Goal: Task Accomplishment & Management: Use online tool/utility

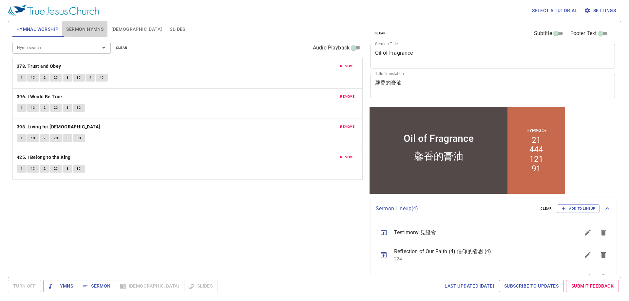
click at [99, 29] on span "Sermon Hymns" at bounding box center [84, 29] width 37 height 8
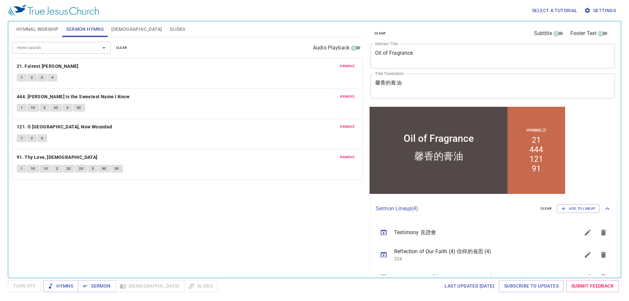
click at [350, 67] on span "remove" at bounding box center [347, 66] width 14 height 6
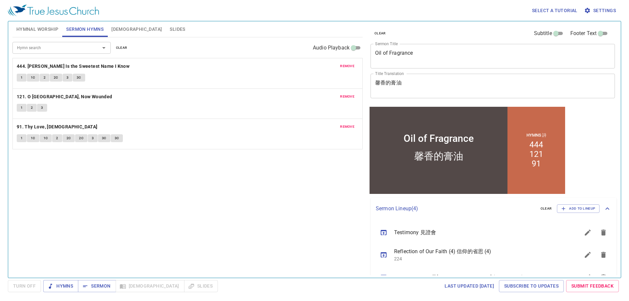
click at [350, 67] on span "remove" at bounding box center [347, 66] width 14 height 6
click at [350, 94] on span "remove" at bounding box center [347, 97] width 14 height 6
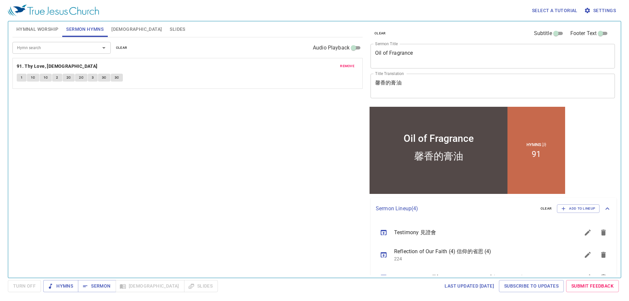
click at [350, 67] on span "remove" at bounding box center [347, 66] width 14 height 6
click at [350, 67] on div "Hymn search Hymn search clear Audio Playback remove 91. Thy Love, Jesus 1 1C 1C…" at bounding box center [187, 154] width 350 height 235
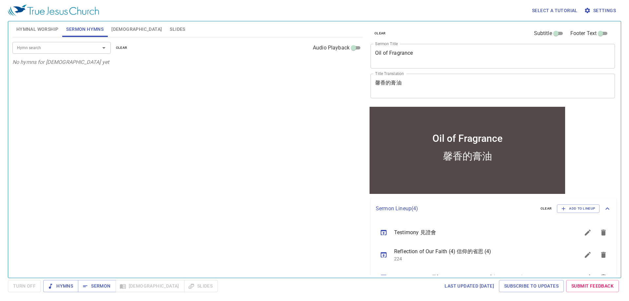
click at [84, 45] on input "Hymn search" at bounding box center [51, 48] width 75 height 8
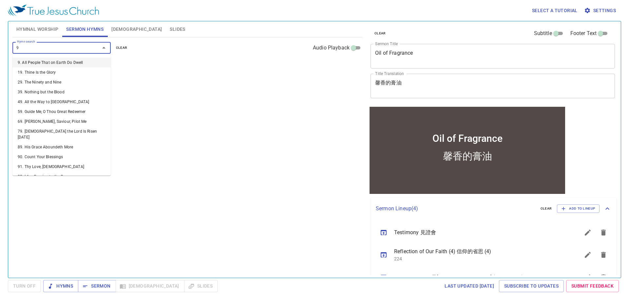
type input "91"
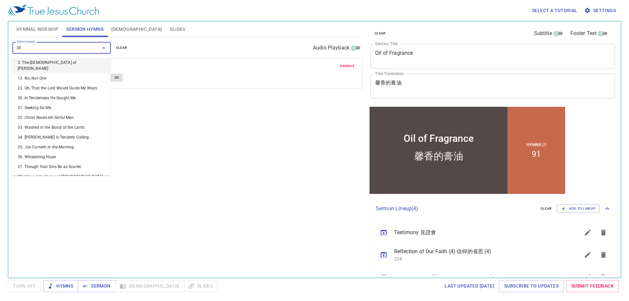
type input "388"
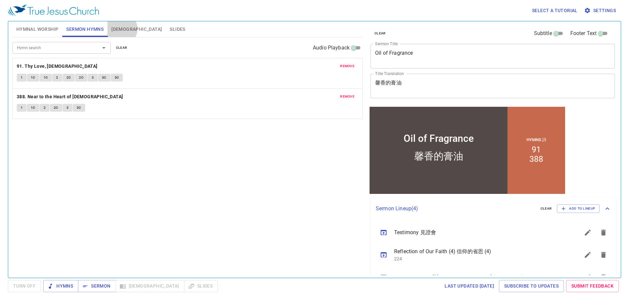
click at [122, 29] on span "[DEMOGRAPHIC_DATA]" at bounding box center [136, 29] width 50 height 8
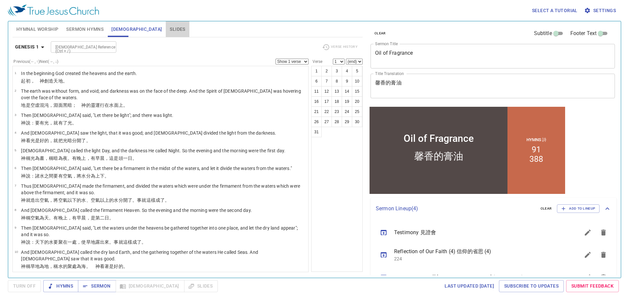
click at [170, 28] on span "Slides" at bounding box center [177, 29] width 15 height 8
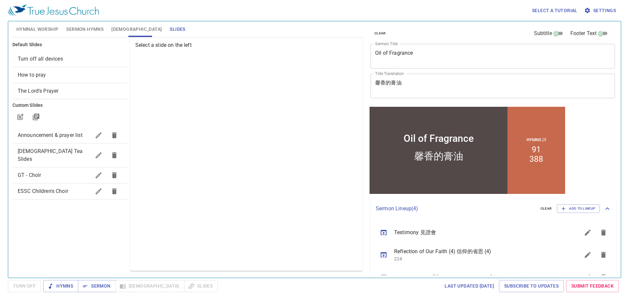
click at [77, 28] on span "Sermon Hymns" at bounding box center [84, 29] width 37 height 8
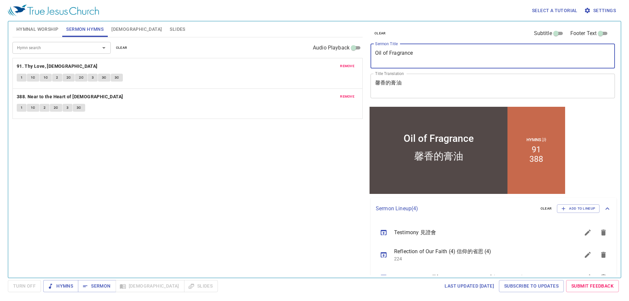
drag, startPoint x: 435, startPoint y: 54, endPoint x: 236, endPoint y: 91, distance: 202.6
click at [236, 90] on div "Hymnal Worship Sermon Hymns Bible Slides Hymn search Hymn search clear Audio Pl…" at bounding box center [315, 147] width 610 height 257
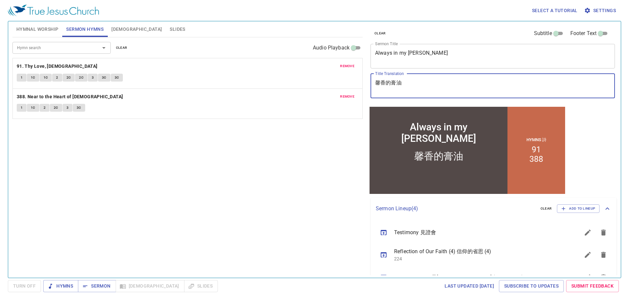
drag, startPoint x: 420, startPoint y: 83, endPoint x: 328, endPoint y: 101, distance: 93.2
click at [328, 101] on div "Hymnal Worship Sermon Hymns Bible Slides Hymn search Hymn search clear Audio Pl…" at bounding box center [315, 147] width 610 height 257
click at [268, 181] on div "Hymn search Hymn search clear Audio Playback remove 91. Thy Love, Jesus 1 1C 1C…" at bounding box center [187, 154] width 350 height 235
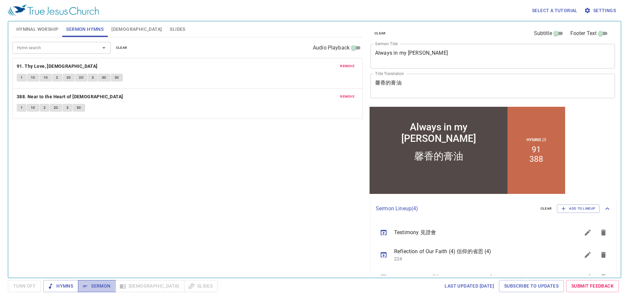
click at [103, 284] on span "Sermon" at bounding box center [96, 286] width 27 height 8
click at [416, 54] on textarea "Always in my bossom" at bounding box center [492, 56] width 235 height 12
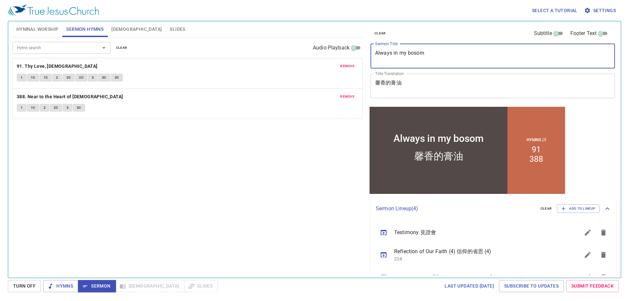
type textarea "Always in my bosom"
click at [253, 156] on div "Hymn search Hymn search clear Audio Playback remove 91. Thy Love, Jesus 1 1C 1C…" at bounding box center [187, 154] width 350 height 235
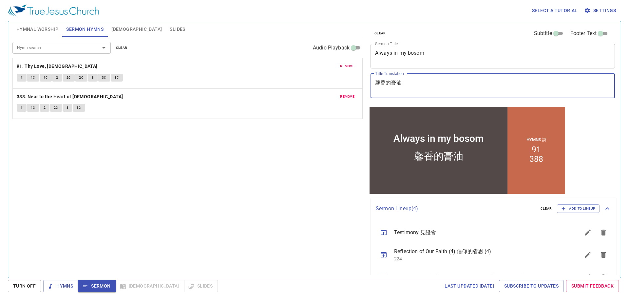
drag, startPoint x: 420, startPoint y: 85, endPoint x: 212, endPoint y: 149, distance: 217.3
click at [210, 143] on div "Hymnal Worship Sermon Hymns Bible Slides Hymn search Hymn search clear Audio Pl…" at bounding box center [315, 147] width 610 height 257
type textarea "馨"
type textarea "常在ㄨㄛ"
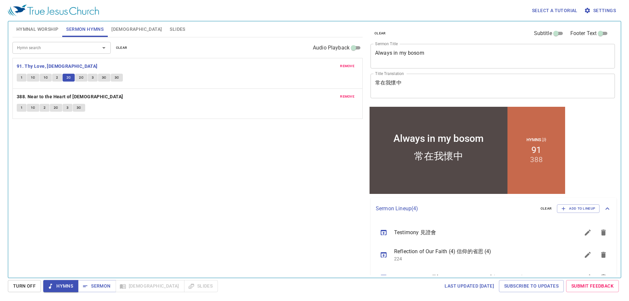
click at [84, 76] on button "2C" at bounding box center [81, 78] width 12 height 8
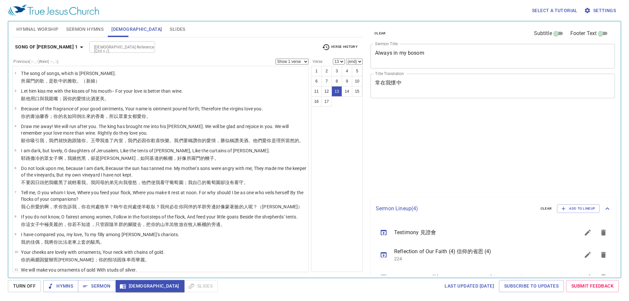
select select "13"
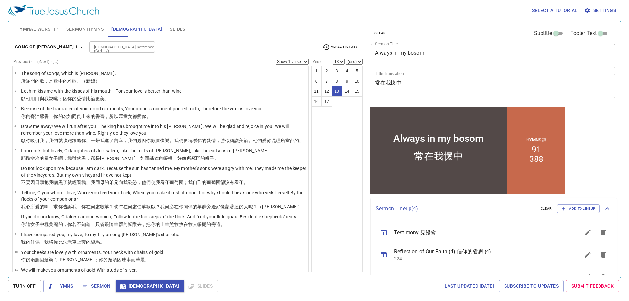
scroll to position [127, 0]
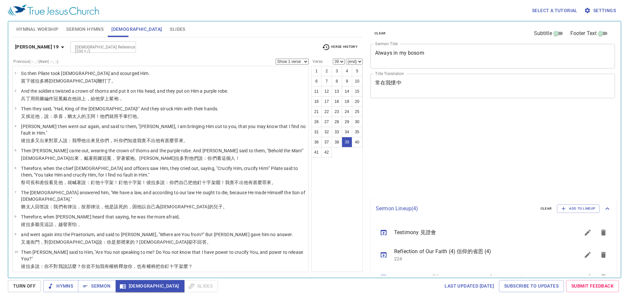
select select "39"
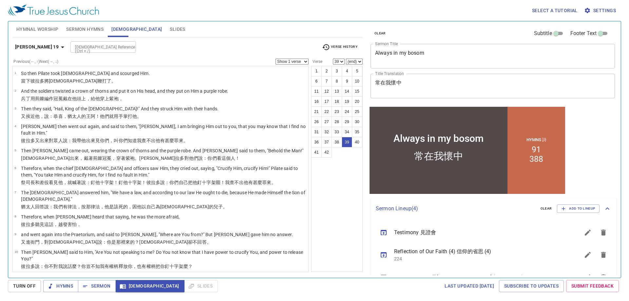
scroll to position [628, 0]
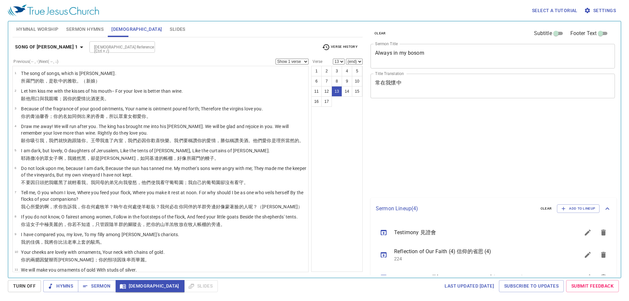
select select "13"
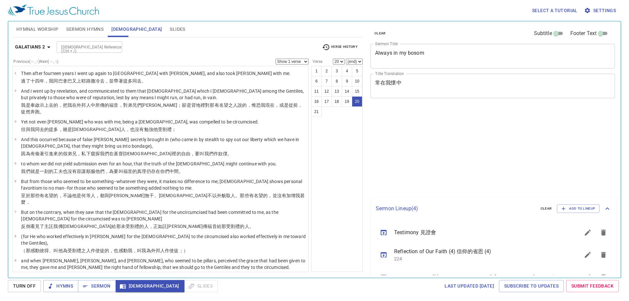
select select "20"
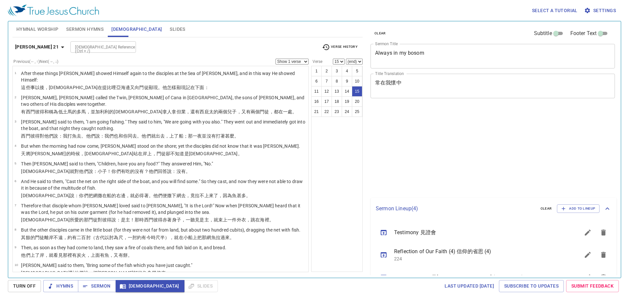
select select "15"
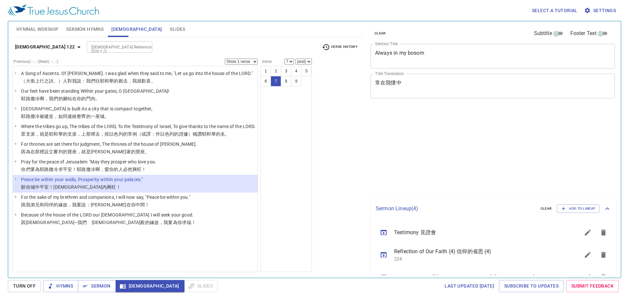
select select "7"
